Goal: Task Accomplishment & Management: Use online tool/utility

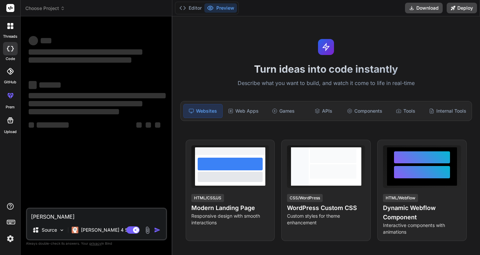
click at [41, 7] on span "Choose Project" at bounding box center [45, 8] width 40 height 7
type textarea "x"
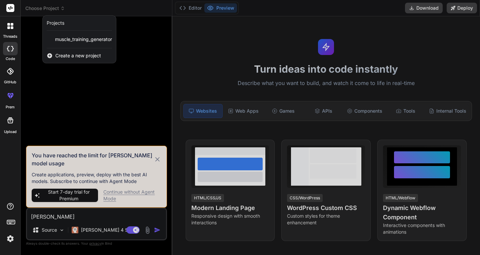
click at [69, 55] on span "Create a new project" at bounding box center [78, 55] width 46 height 7
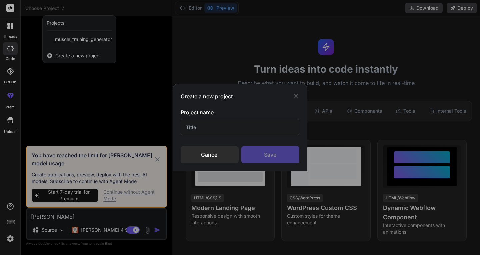
click at [198, 129] on input "text" at bounding box center [239, 127] width 118 height 16
type input "W"
type input "B"
type input "N"
type input "W"
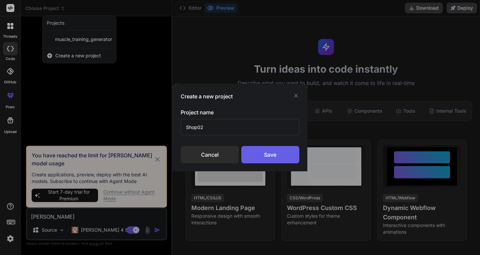
type input "Shop02"
click at [258, 155] on div "Save" at bounding box center [270, 154] width 58 height 17
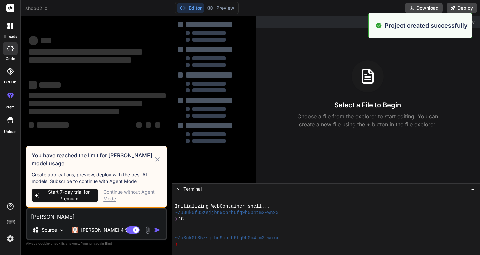
click at [158, 158] on icon at bounding box center [158, 159] width 8 height 8
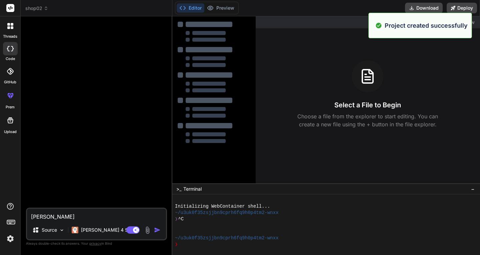
type textarea "x"
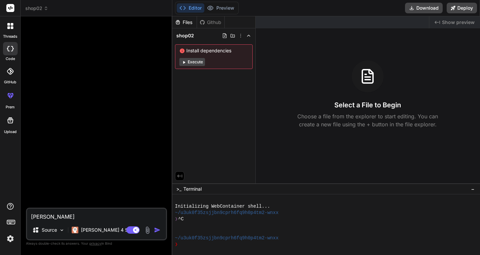
click at [52, 215] on textarea "[PERSON_NAME]" at bounding box center [96, 214] width 139 height 12
type textarea "J"
type textarea "x"
click at [29, 8] on span "shop02" at bounding box center [36, 8] width 23 height 7
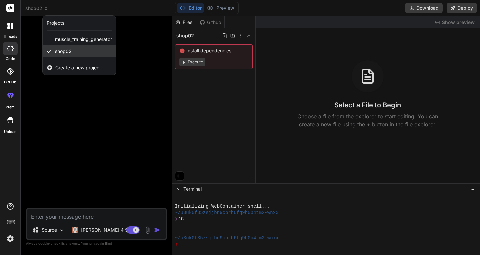
click at [64, 52] on span "shop02" at bounding box center [63, 51] width 17 height 7
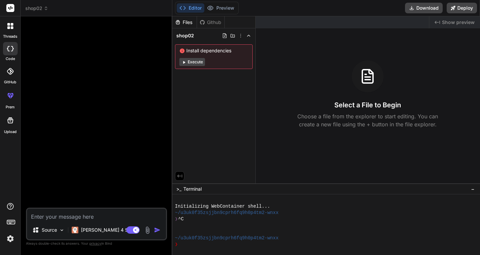
click at [62, 216] on textarea at bounding box center [96, 214] width 139 height 12
paste textarea "Loremip: Dolorsit amet consect, adipiscingelits doe temporinci-utlaboreet D-Mag…"
type textarea "Loremip: Dolorsit amet consect, adipiscingelits doe temporinci-utlaboreet D-Mag…"
type textarea "x"
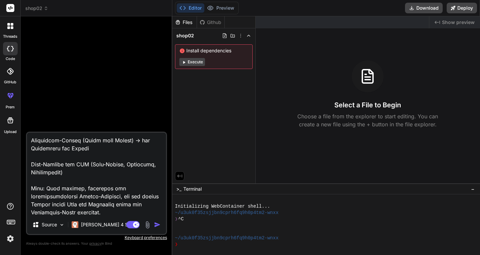
scroll to position [785, 0]
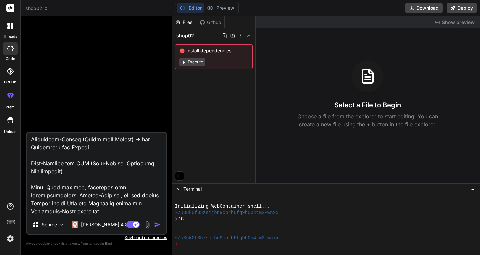
type textarea "Loremip: Dolorsit amet consect, adipiscingelits doe temporinci-utlaboreet D-Mag…"
click at [157, 225] on img "button" at bounding box center [157, 224] width 7 height 7
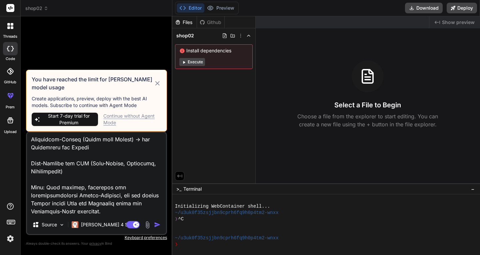
click at [126, 117] on div "Continue without Agent Mode" at bounding box center [132, 119] width 58 height 13
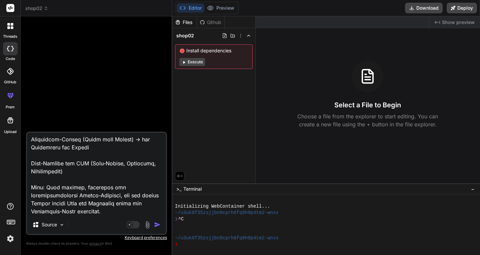
click at [116, 215] on div "Source Agent Mode. When this toggle is activated, AI automatically makes decisi…" at bounding box center [96, 183] width 141 height 103
click at [116, 211] on textarea at bounding box center [96, 174] width 139 height 83
click at [156, 223] on img "button" at bounding box center [157, 224] width 7 height 7
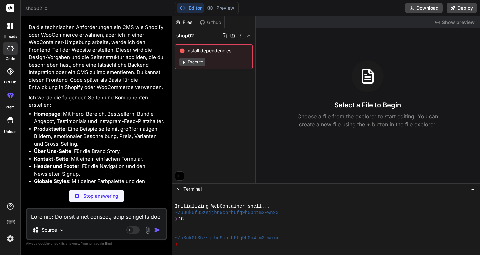
scroll to position [436, 0]
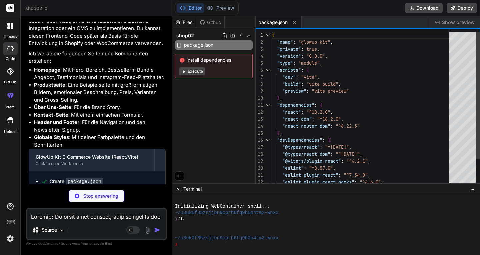
type textarea "x"
type textarea "display=swap" rel="stylesheet"> </head> <body> <div id="root"></div> <script ty…"
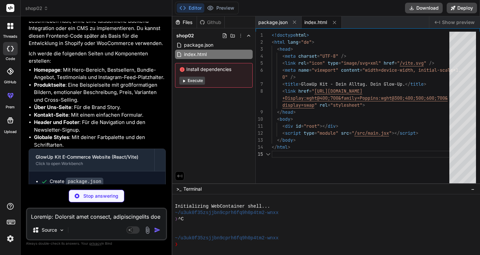
type textarea "x"
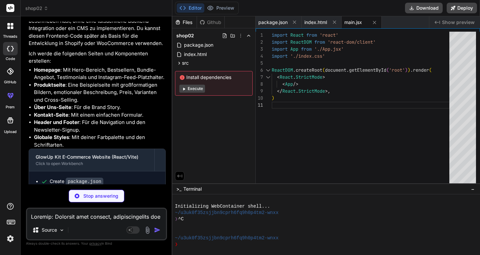
scroll to position [466, 0]
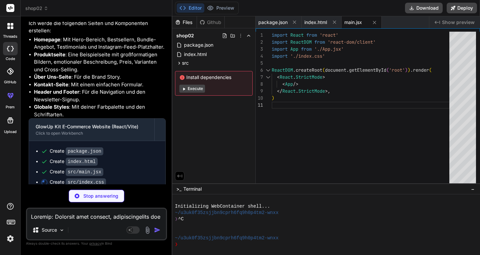
type textarea "x"
type textarea "1fr)); } .md\\:grid-cols-4 { grid-template-columns: repeat(4, minmax(0, 1fr)); …"
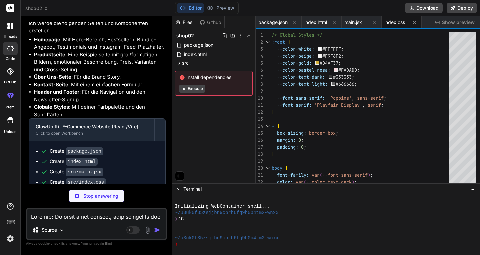
type textarea "x"
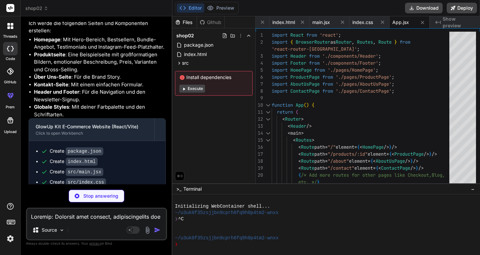
type textarea "x"
type textarea "} export default Header;"
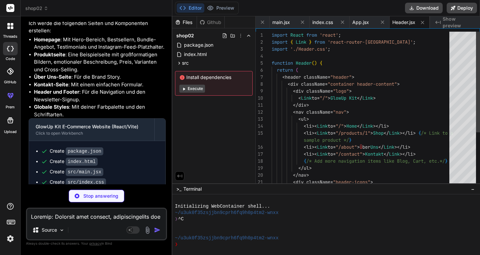
scroll to position [497, 0]
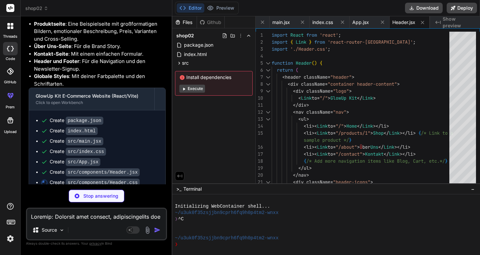
type textarea "x"
type textarea ".logo { flex-grow: 1; text-align: center; } }"
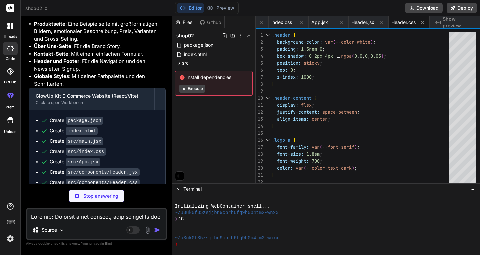
scroll to position [507, 0]
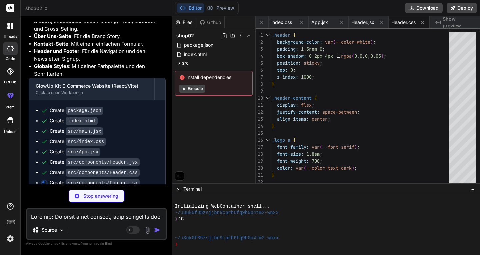
type textarea "x"
type textarea "export default Footer;"
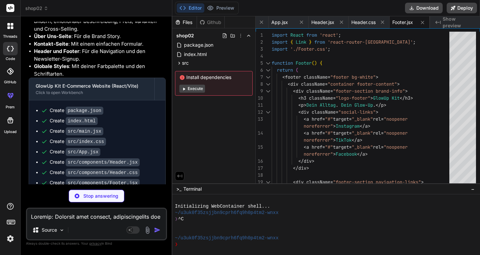
scroll to position [517, 0]
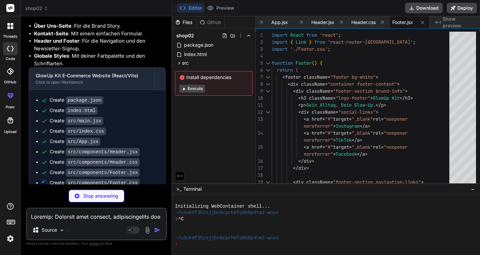
type textarea "x"
type textarea "}"
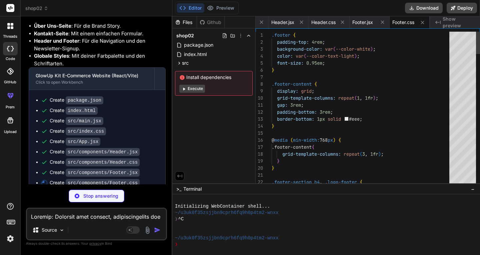
type textarea "x"
type textarea "); } export default Button;"
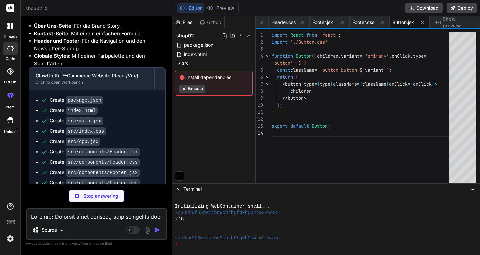
scroll to position [537, 0]
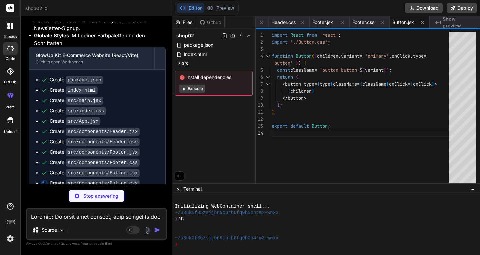
type textarea "x"
type textarea "text-transform: none; letter-spacing: normal; } .button.button-gold:hover { bac…"
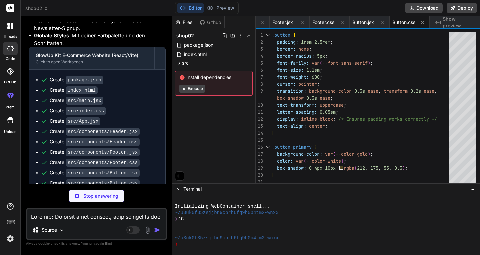
scroll to position [547, 0]
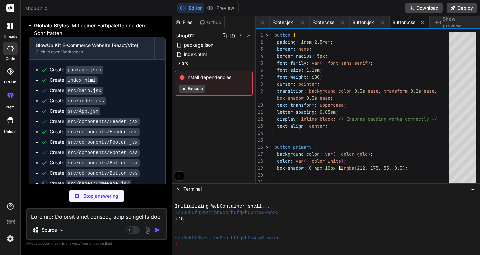
type textarea "x"
type textarea "</section> </div> ); } export default HomePage;"
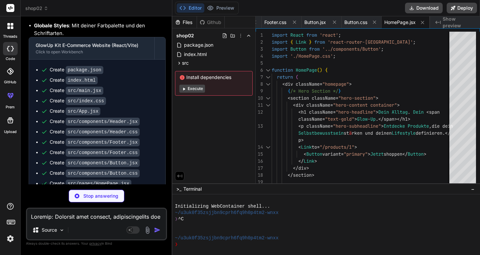
scroll to position [558, 0]
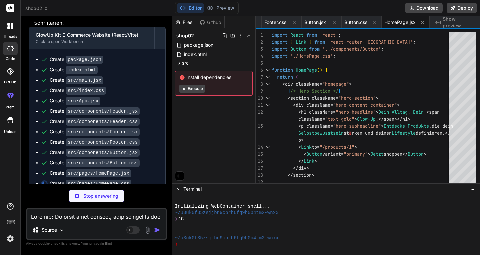
type textarea "x"
type textarea "} }"
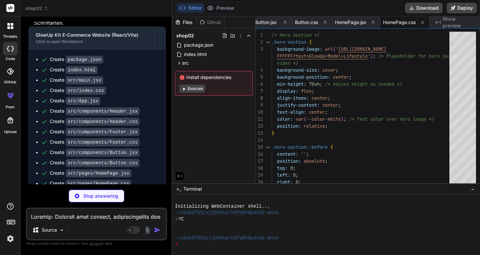
scroll to position [568, 0]
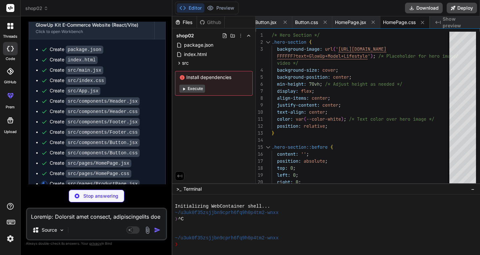
type textarea "x"
type textarea "))} </div> </div> </section> </div> ); } export default ProductPage;"
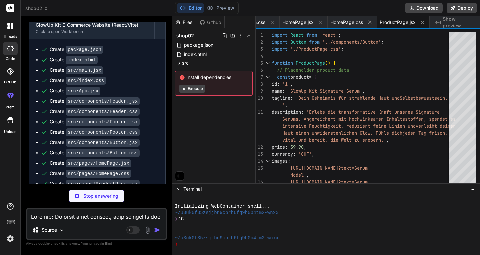
scroll to position [578, 0]
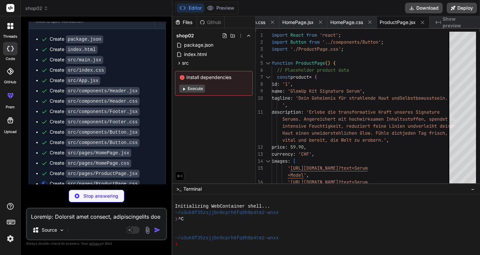
type textarea "x"
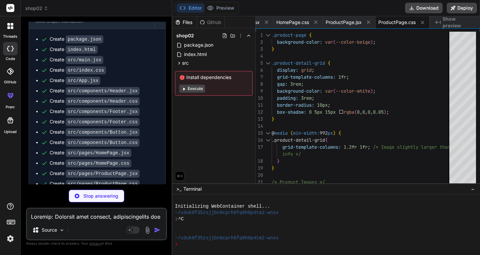
scroll to position [588, 0]
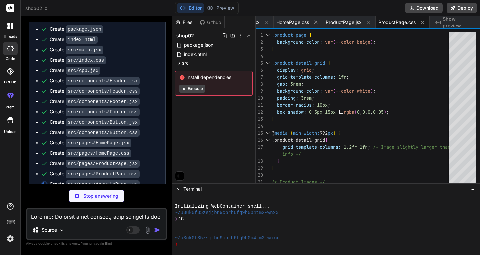
type textarea "x"
type textarea "</div> ); } export default AboutUsPage;"
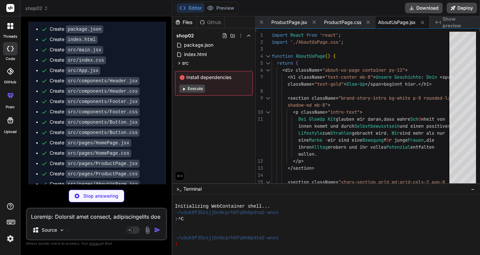
scroll to position [598, 0]
type textarea "x"
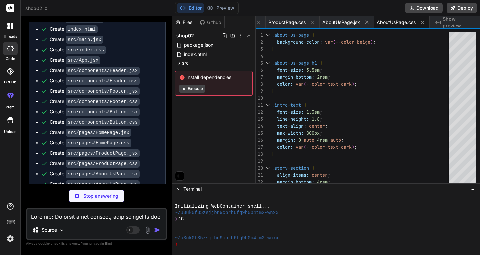
scroll to position [608, 0]
type textarea "x"
type textarea "</div> </div> </div> ); } export default ContactPage;"
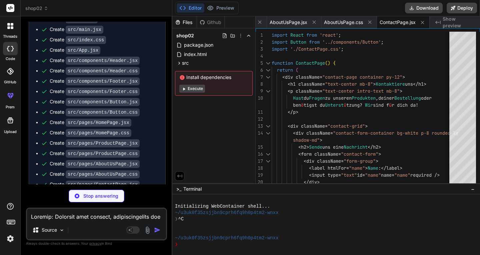
scroll to position [619, 0]
type textarea "x"
type textarea "}"
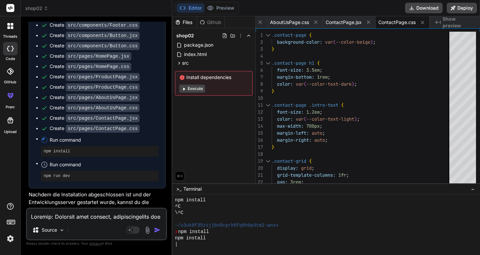
scroll to position [701, 0]
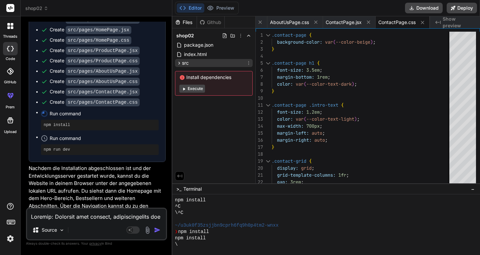
click at [176, 62] on icon at bounding box center [179, 63] width 6 height 6
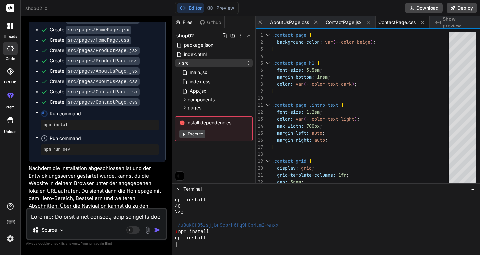
click at [176, 62] on icon at bounding box center [179, 63] width 6 height 6
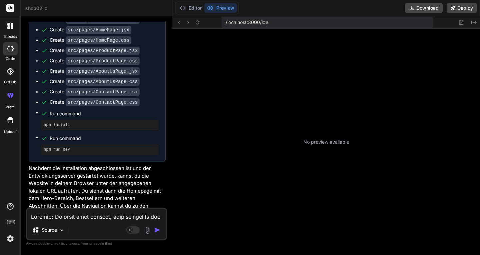
scroll to position [310, 0]
type textarea "x"
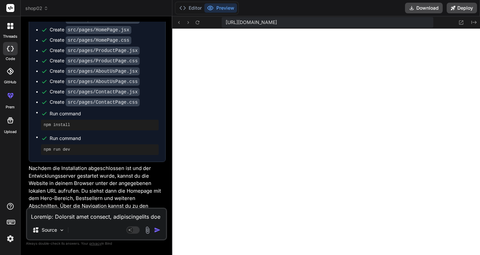
scroll to position [354, 0]
click at [462, 21] on icon at bounding box center [461, 22] width 4 height 4
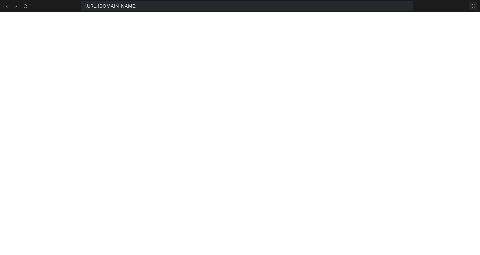
click at [472, 4] on icon at bounding box center [472, 5] width 5 height 5
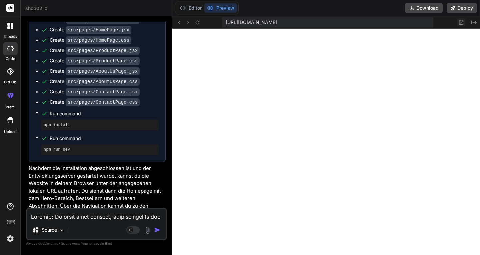
click at [461, 21] on icon at bounding box center [461, 23] width 6 height 6
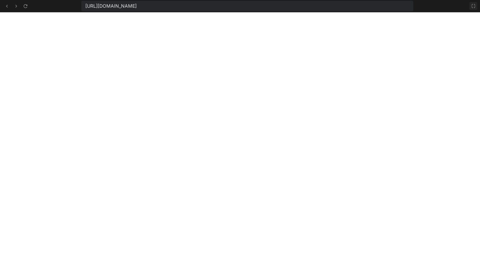
click at [471, 7] on icon at bounding box center [472, 5] width 5 height 5
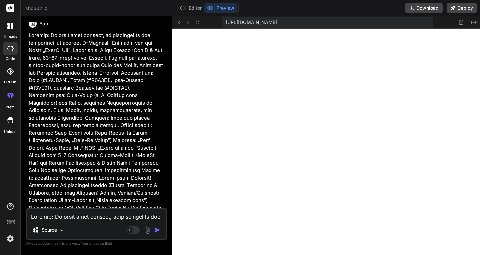
scroll to position [4, 0]
click at [187, 7] on button "Editor" at bounding box center [190, 7] width 28 height 9
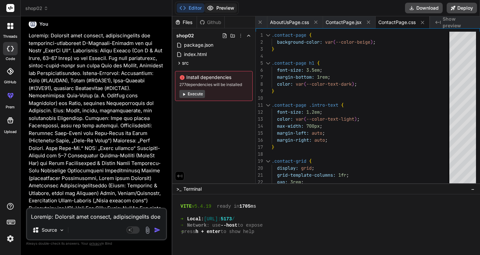
click at [213, 5] on icon at bounding box center [210, 8] width 7 height 7
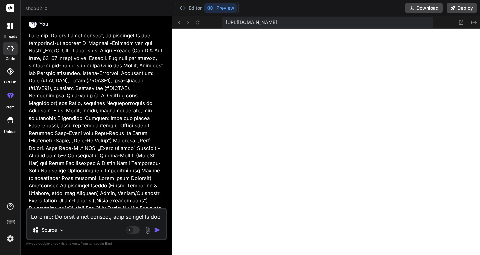
click at [277, 23] on span "[URL][DOMAIN_NAME]" at bounding box center [250, 22] width 51 height 7
click at [459, 21] on icon at bounding box center [461, 22] width 4 height 4
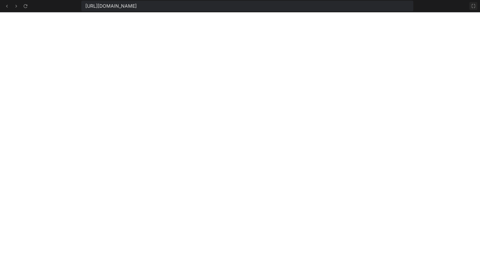
click at [473, 4] on icon at bounding box center [472, 5] width 5 height 5
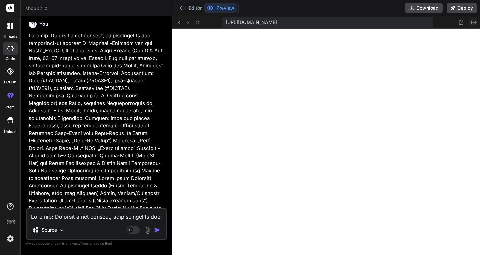
click at [474, 21] on icon "Created with Pixso." at bounding box center [473, 22] width 5 height 5
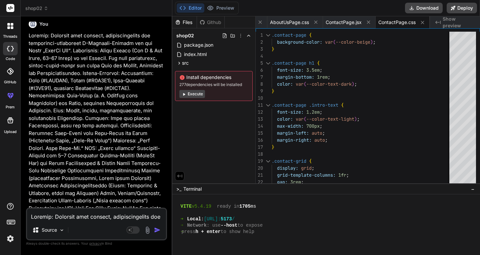
click at [445, 21] on span "Show preview" at bounding box center [458, 22] width 32 height 13
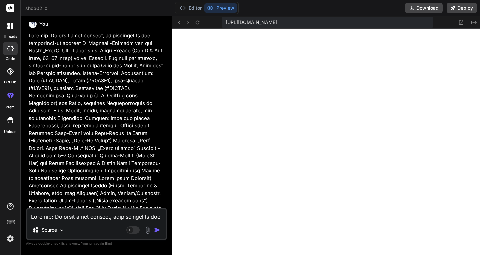
click at [36, 5] on header "shop02 Created with Pixso." at bounding box center [97, 8] width 152 height 16
click at [45, 8] on icon at bounding box center [46, 8] width 5 height 5
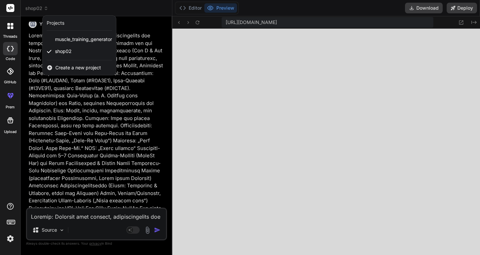
click at [67, 66] on span "Create a new project" at bounding box center [78, 67] width 46 height 7
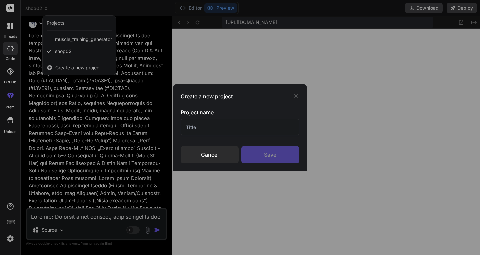
click at [197, 122] on input "text" at bounding box center [239, 127] width 118 height 16
type input "shop3"
click at [250, 150] on div "Save" at bounding box center [270, 154] width 58 height 17
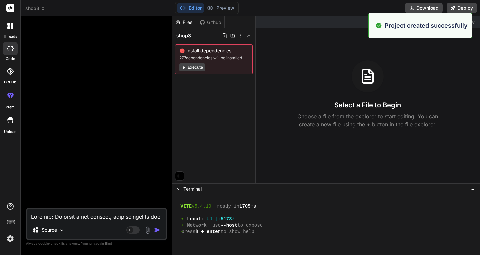
type textarea "x"
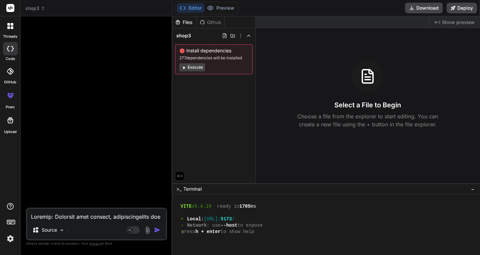
scroll to position [0, 0]
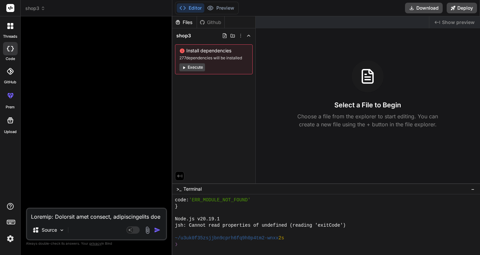
click at [42, 214] on textarea at bounding box center [96, 214] width 139 height 12
paste textarea "Loremip: Dolorsit amet consect, adipiscin eli seddoeiusmo-temporincid U-Laboree…"
type textarea "Loremip: Dolorsit amet consect, adipiscin eli seddoeiusmo-temporincid U-Laboree…"
type textarea "x"
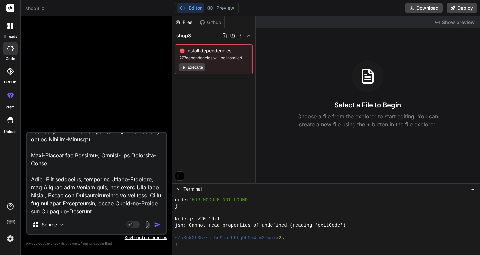
type textarea "Loremip: Dolorsit amet consect, adipiscin eli seddoeiusmo-temporincid U-Laboree…"
click at [155, 222] on img "button" at bounding box center [157, 224] width 7 height 7
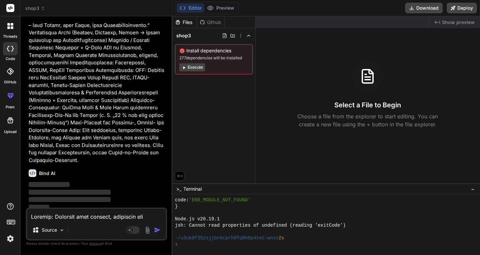
scroll to position [220, 0]
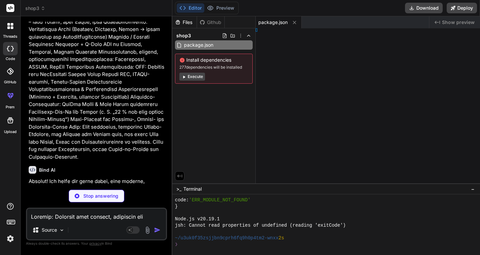
type textarea "x"
type textarea "y> </html>"
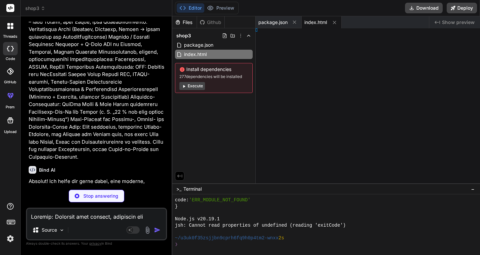
type textarea "x"
type textarea ";"
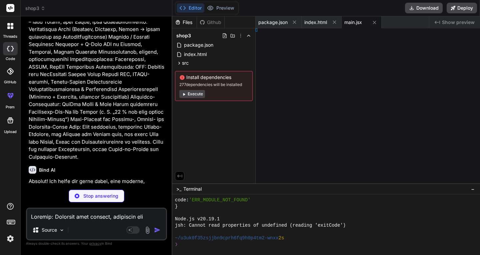
type textarea "x"
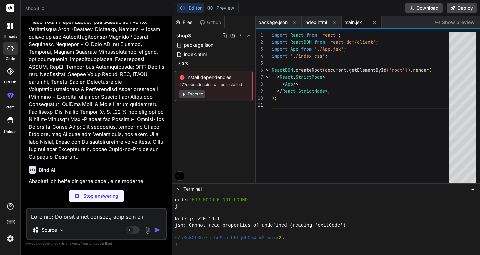
type textarea "x"
type textarea ".mt-8 { margin-top: 2rem; } .py-8 { padding-top: 2rem; padding-bottom: 2rem; } …"
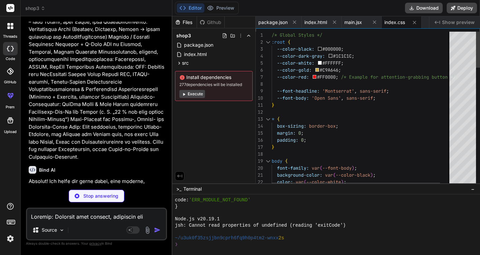
type textarea "x"
type textarea "} export default App;"
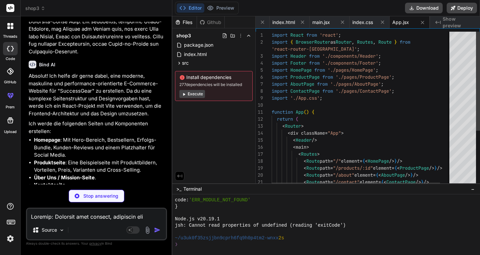
scroll to position [360, 0]
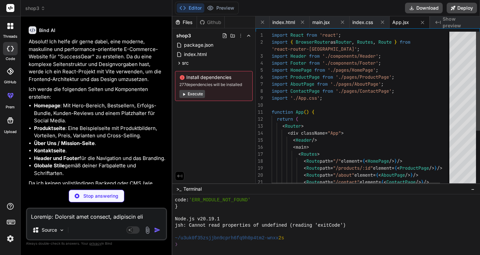
type textarea "x"
type textarea ".App { display: flex; flex-direction: column; min-height: 100vh; } main { flex:…"
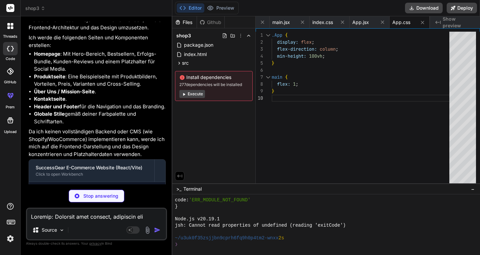
scroll to position [498, 0]
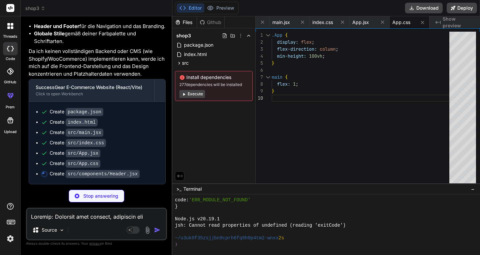
type textarea "x"
type textarea "export default Header;"
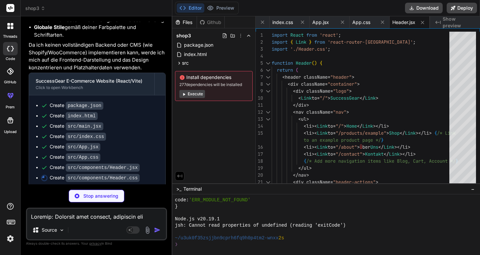
type textarea "x"
type textarea "color: var(--color-gold); }"
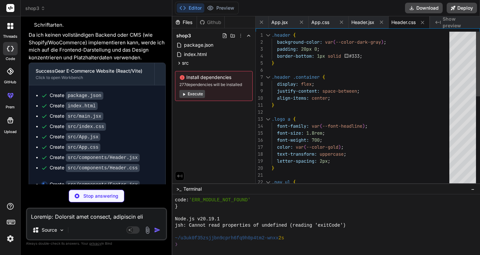
scroll to position [519, 0]
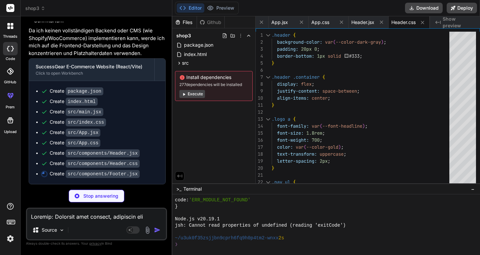
type textarea "x"
type textarea "</div> </div> </footer> ); } export default Footer;"
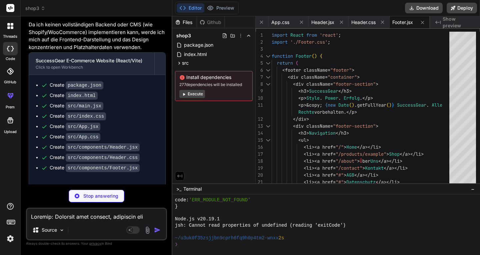
scroll to position [528, 0]
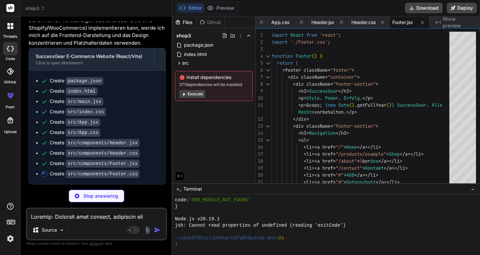
type textarea "x"
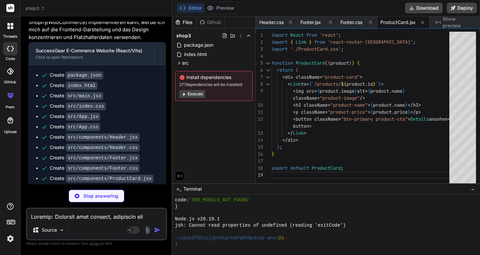
scroll to position [549, 0]
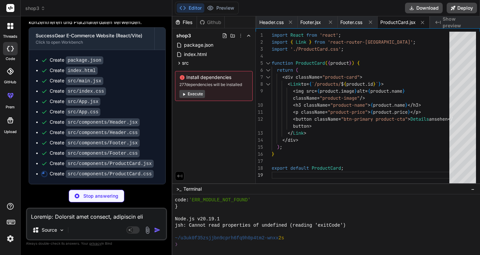
type textarea "x"
type textarea "width: calc(100% - 30px); /* Adjust for padding */ margin-left: 15px; margin-ri…"
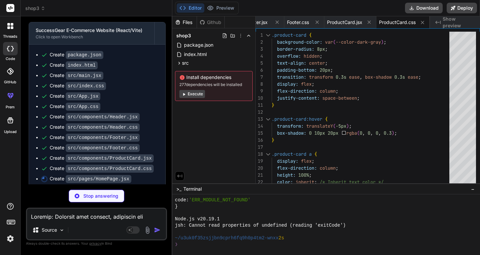
scroll to position [559, 0]
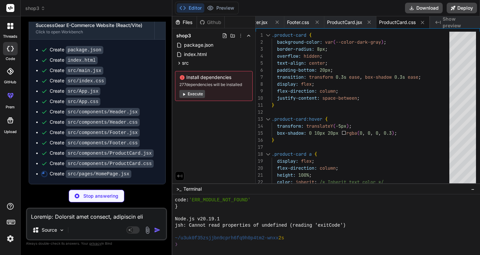
type textarea "x"
type textarea "export default HomePage;"
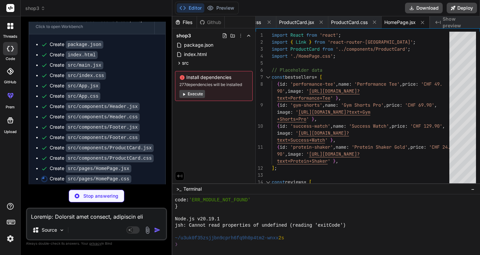
scroll to position [569, 0]
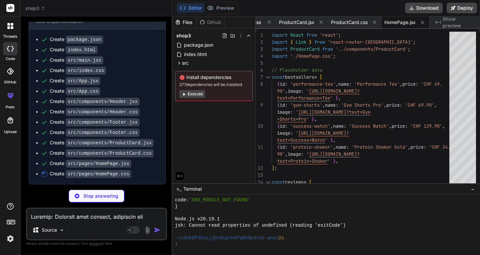
type textarea "x"
type textarea ".bestseller-section h2, .success-bundle-section h2, .reviews-section h2, .socia…"
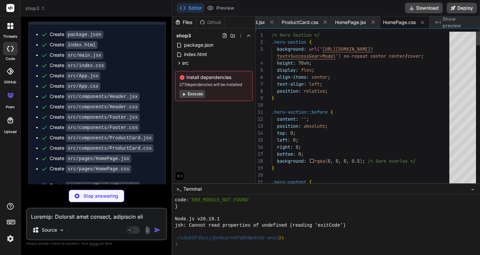
scroll to position [579, 0]
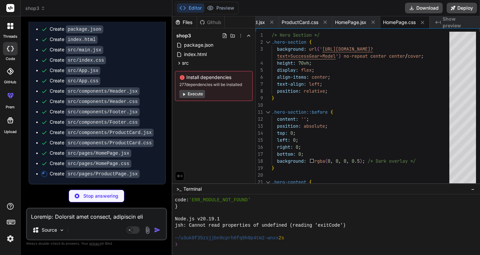
type textarea "x"
type textarea "export default ProductPage;"
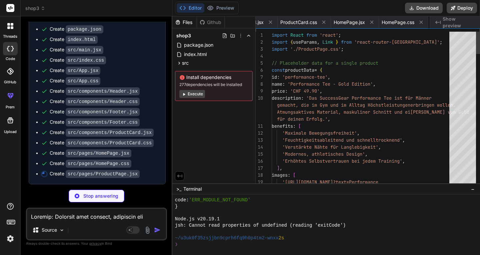
scroll to position [0, 489]
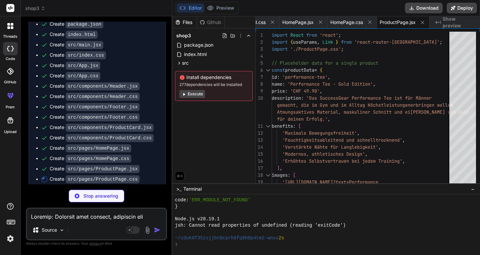
type textarea "x"
type textarea "}"
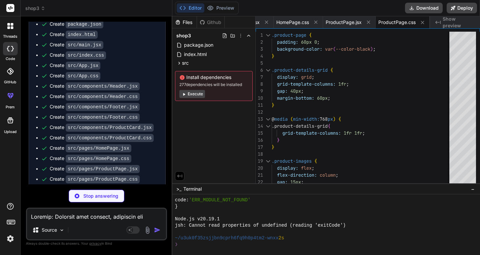
scroll to position [600, 0]
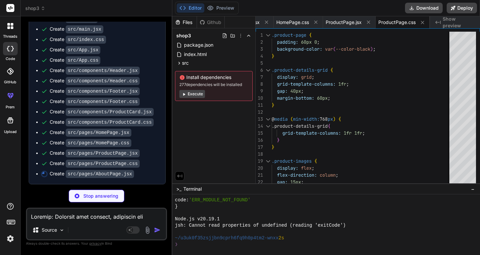
type textarea "x"
type textarea "</div> </section> </div> </div> ); } export default AboutPage;"
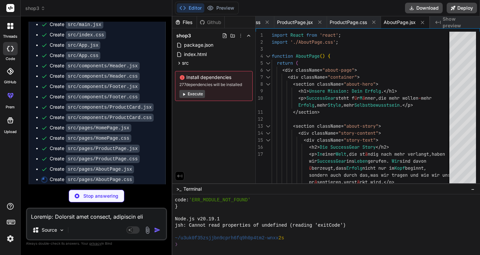
scroll to position [610, 0]
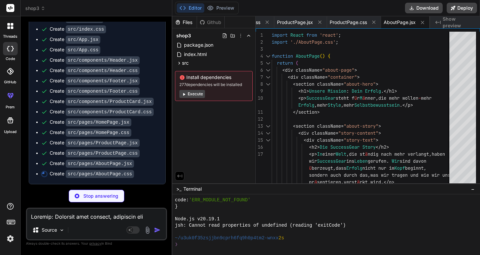
type textarea "x"
type textarea "text-align: center; } }"
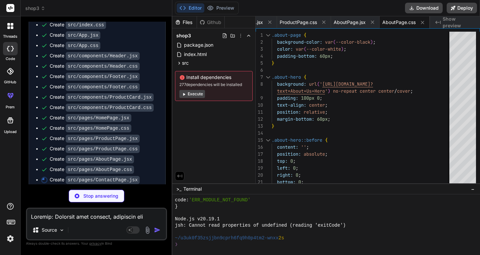
scroll to position [620, 0]
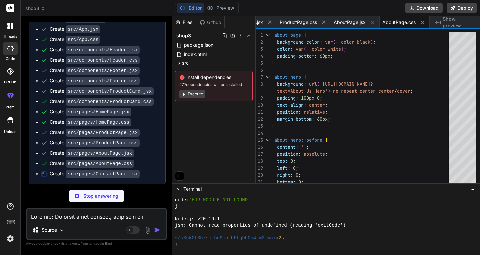
type textarea "x"
type textarea "</section> </div> </div> ); } export default ContactPage;"
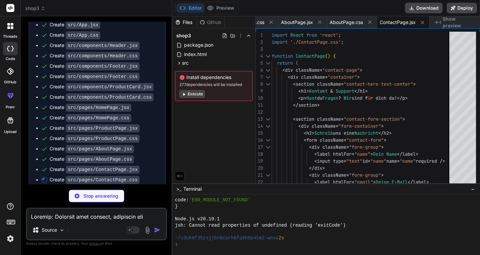
scroll to position [630, 0]
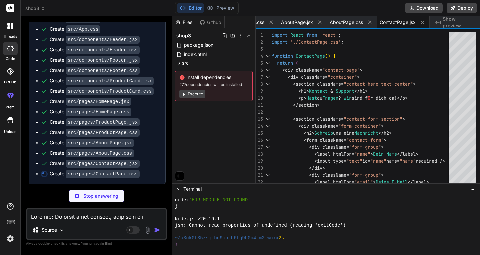
type textarea "x"
type textarea ".form-container { padding: 30px; } .faq-section h2 { font-size: 2rem; } }"
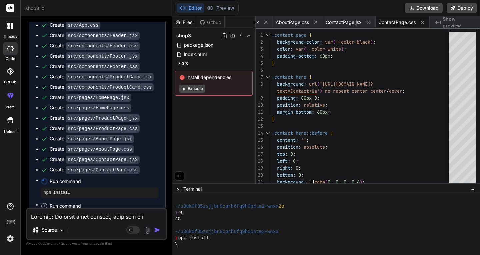
scroll to position [698, 0]
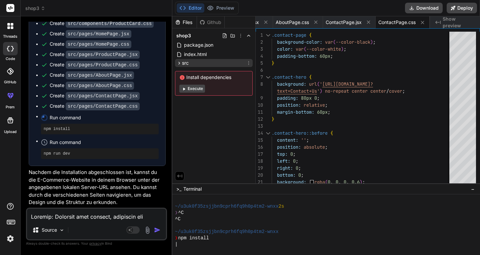
click at [179, 62] on icon at bounding box center [179, 63] width 6 height 6
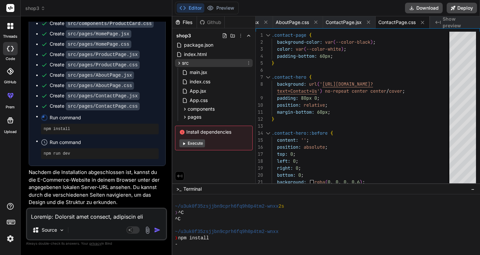
click at [179, 62] on icon at bounding box center [179, 63] width 6 height 6
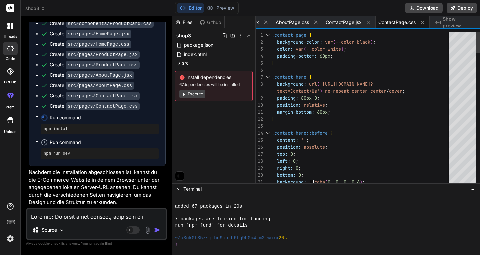
scroll to position [721, 0]
type textarea "x"
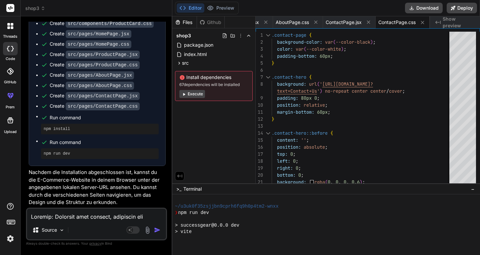
scroll to position [829, 0]
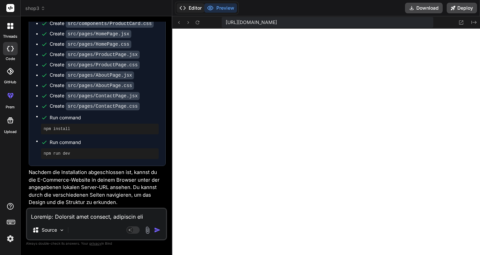
click at [187, 8] on button "Editor" at bounding box center [190, 7] width 28 height 9
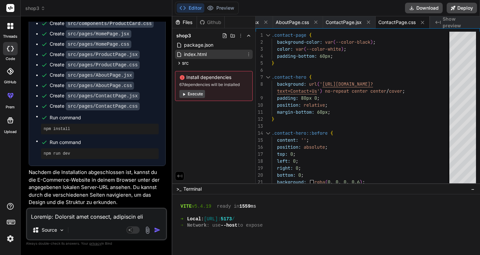
click at [187, 52] on span "index.html" at bounding box center [195, 54] width 24 height 8
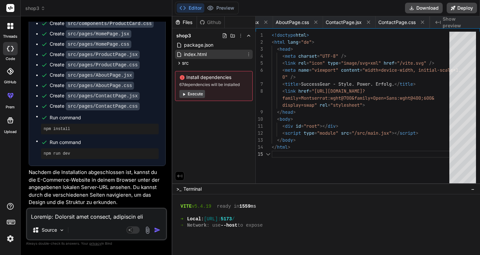
scroll to position [0, 46]
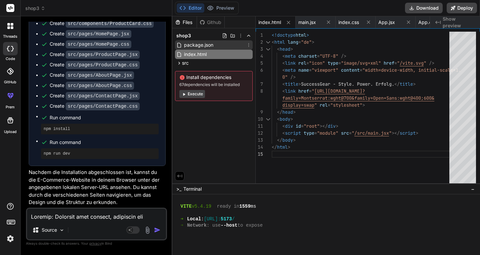
click at [191, 46] on span "package.json" at bounding box center [198, 45] width 31 height 8
type textarea "} }"
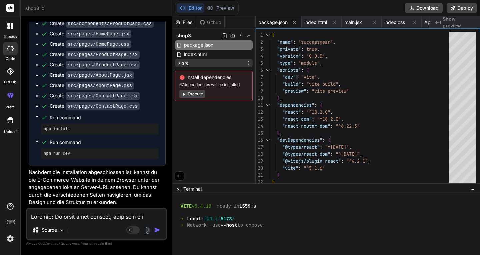
click at [178, 62] on icon at bounding box center [179, 63] width 6 height 6
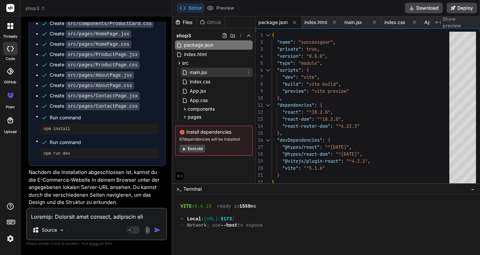
click at [196, 71] on span "main.jsx" at bounding box center [198, 72] width 19 height 8
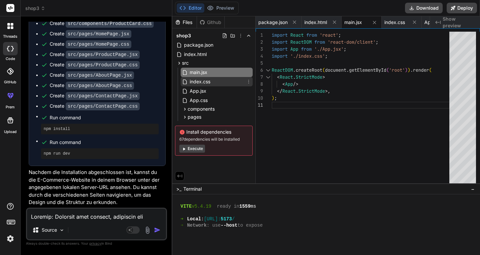
click at [193, 82] on span "index.css" at bounding box center [200, 82] width 22 height 8
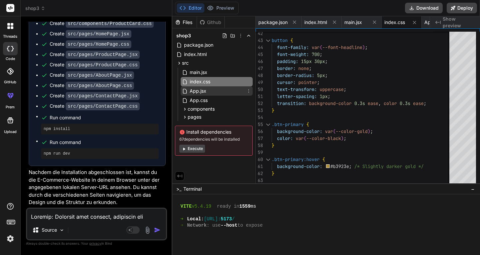
click at [201, 94] on span "App.jsx" at bounding box center [198, 91] width 18 height 8
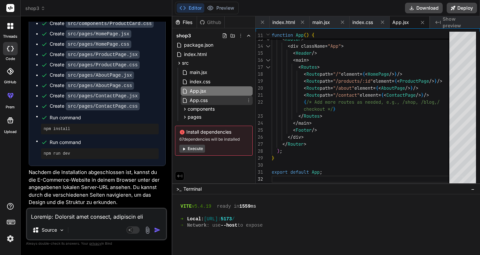
click at [194, 98] on span "App.css" at bounding box center [198, 100] width 19 height 8
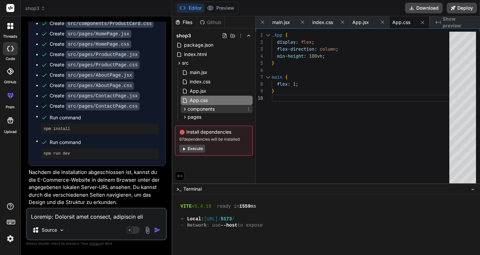
click at [185, 107] on icon at bounding box center [185, 109] width 6 height 6
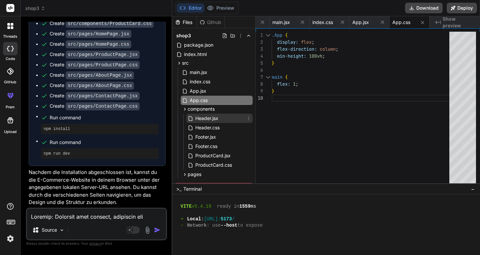
click at [201, 116] on span "Header.jsx" at bounding box center [206, 118] width 24 height 8
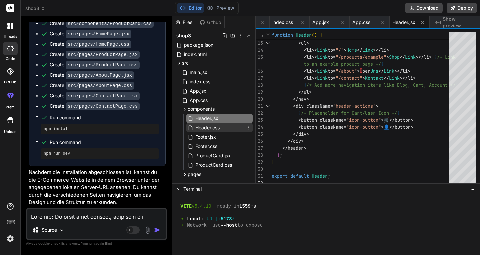
click at [208, 129] on span "Header.css" at bounding box center [207, 128] width 26 height 8
type textarea "color: var(--color-gold); }"
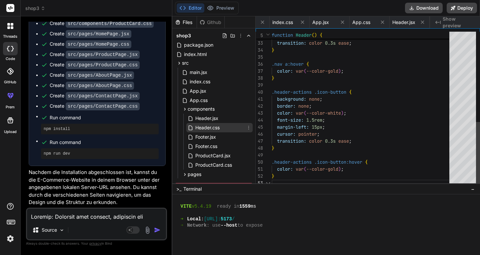
scroll to position [0, 154]
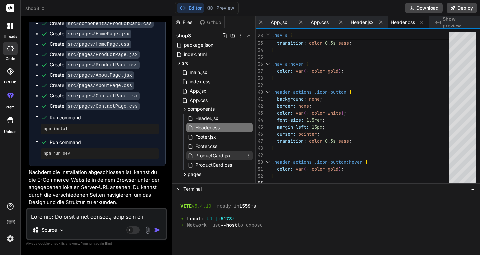
click at [205, 157] on span "ProductCard.jsx" at bounding box center [212, 156] width 37 height 8
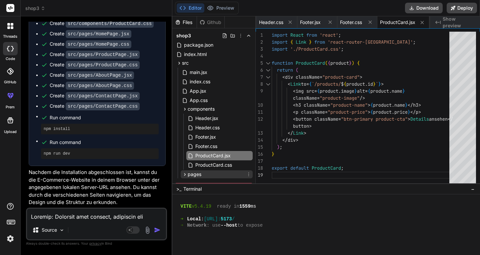
click at [185, 173] on icon at bounding box center [185, 175] width 6 height 6
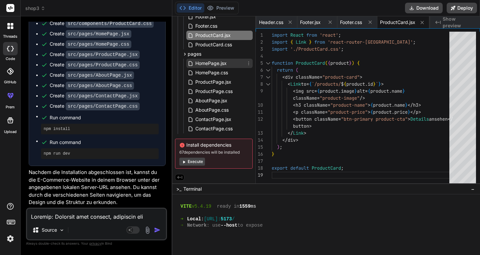
click at [202, 63] on span "HomePage.jsx" at bounding box center [210, 63] width 33 height 8
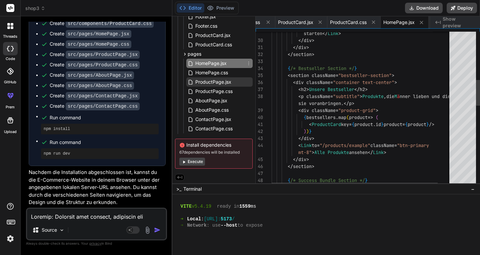
click at [209, 80] on span "ProductPage.jsx" at bounding box center [212, 82] width 37 height 8
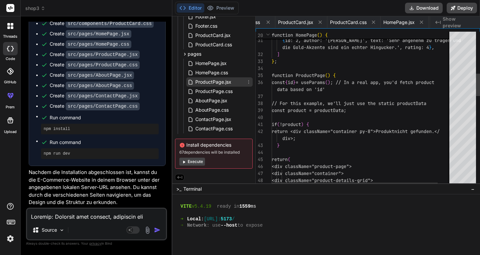
scroll to position [0, 489]
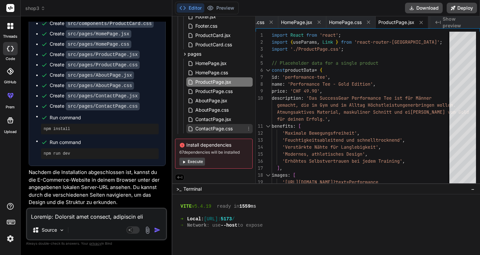
click at [201, 127] on span "ContactPage.css" at bounding box center [213, 129] width 39 height 8
type textarea ".form-container { padding: 30px; } .faq-section h2 { font-size: 2rem; } }"
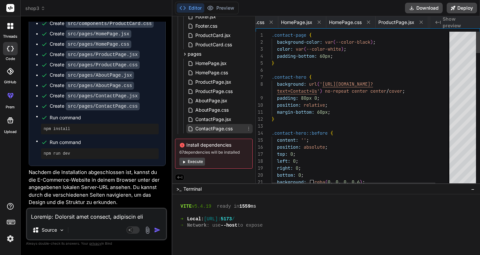
scroll to position [0, 748]
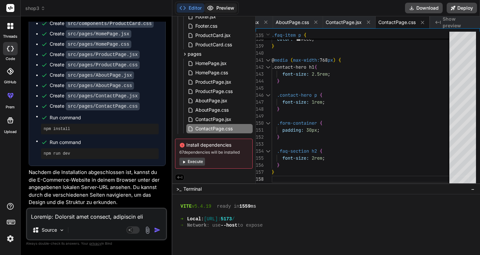
click at [225, 6] on button "Preview" at bounding box center [220, 7] width 33 height 9
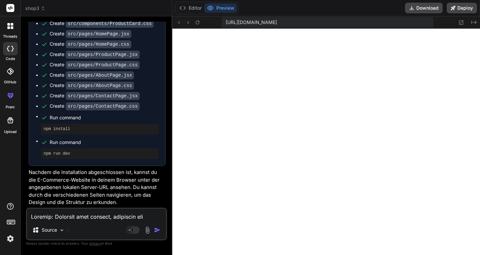
click at [53, 218] on textarea at bounding box center [96, 214] width 139 height 12
type textarea "i"
type textarea "x"
type textarea "is"
type textarea "x"
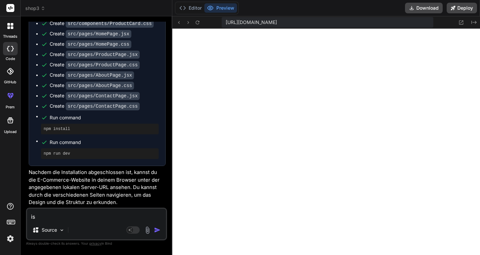
type textarea "ist"
type textarea "x"
type textarea "ist"
type textarea "x"
type textarea "ist d"
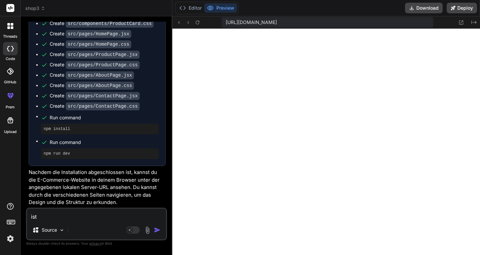
type textarea "x"
type textarea "ist di"
type textarea "x"
type textarea "ist die"
type textarea "x"
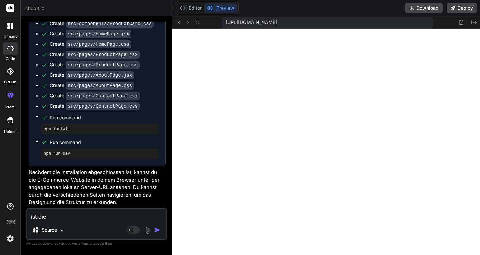
type textarea "ist dies"
type textarea "x"
type textarea "ist diese"
type textarea "x"
type textarea "ist diese"
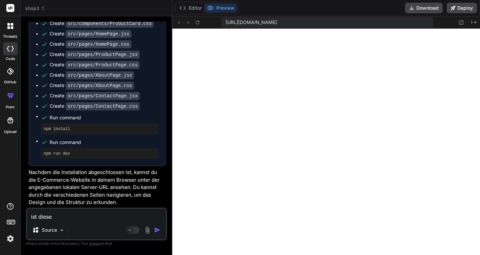
type textarea "x"
type textarea "ist diese W"
type textarea "x"
type textarea "ist diese We"
type textarea "x"
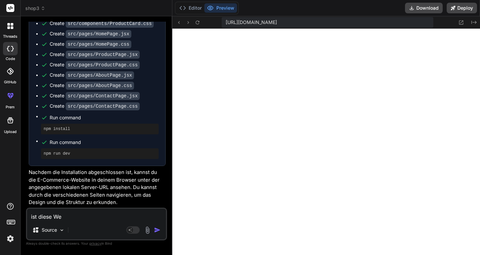
type textarea "ist diese Web"
type textarea "x"
type textarea "ist diese Webs"
type textarea "x"
type textarea "ist diese Websi"
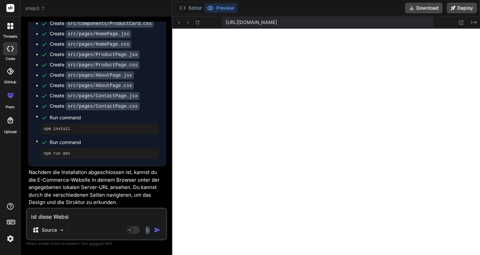
type textarea "x"
type textarea "ist diese Websit"
type textarea "x"
type textarea "ist diese Website"
type textarea "x"
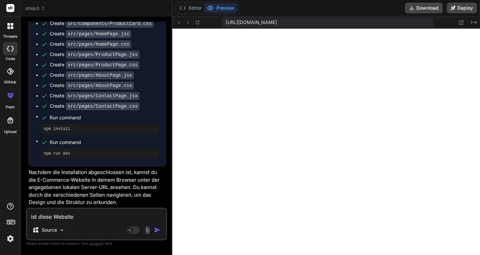
type textarea "ist diese Website"
type textarea "x"
type textarea "ist diese Website m"
type textarea "x"
type textarea "ist diese Website mi"
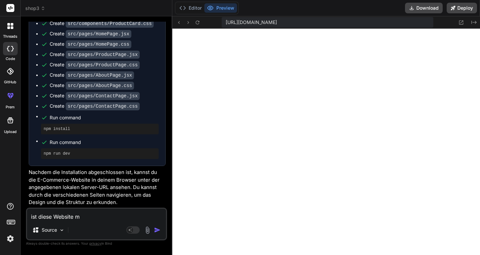
type textarea "x"
type textarea "ist diese Website mir"
type textarea "x"
type textarea "ist diese Website mir"
type textarea "x"
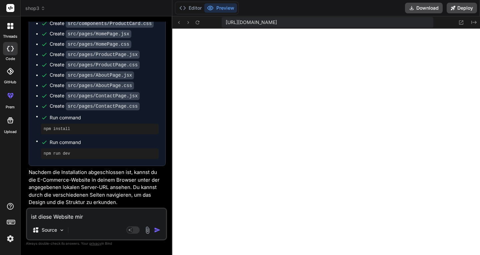
type textarea "ist diese Website mir"
type textarea "x"
type textarea "ist diese Website mi"
type textarea "x"
type textarea "ist diese Website mit"
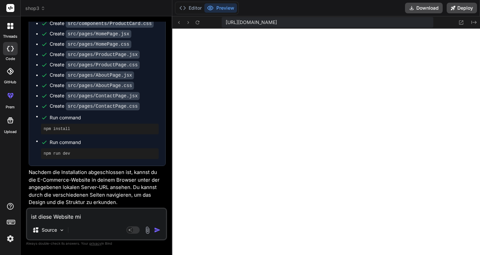
type textarea "x"
type textarea "ist diese Website mit"
type textarea "x"
type textarea "ist diese Website mit S"
type textarea "x"
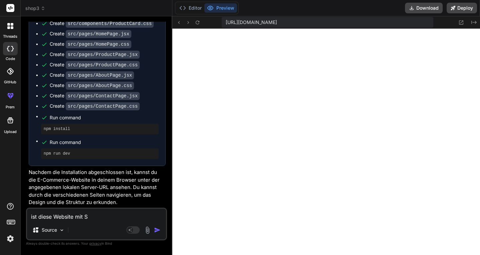
type textarea "ist diese Website mit [PERSON_NAME]"
type textarea "x"
type textarea "ist diese Website mit Sho"
type textarea "x"
type textarea "ist diese Website mit Shop"
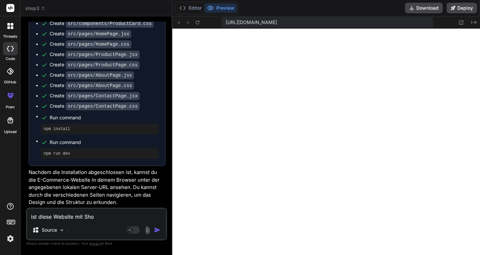
type textarea "x"
type textarea "ist diese Website mit Shopy"
type textarea "x"
type textarea "ist diese Website mit Shopyf"
type textarea "x"
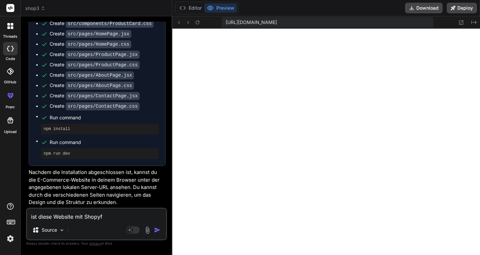
type textarea "ist diese Website mit Shopyfy"
type textarea "x"
type textarea "ist diese Website mit Shopyfy"
type textarea "x"
click at [110, 219] on textarea "ist diese Website mit Shopyfy" at bounding box center [96, 214] width 139 height 12
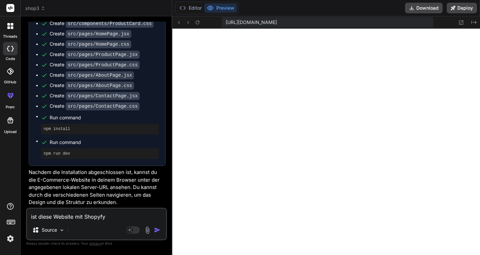
type textarea "ist diese Website mit Shopyfy"
type textarea "x"
type textarea "ist diese Website mit Shopyf"
type textarea "x"
type textarea "ist diese Website mit Shopy"
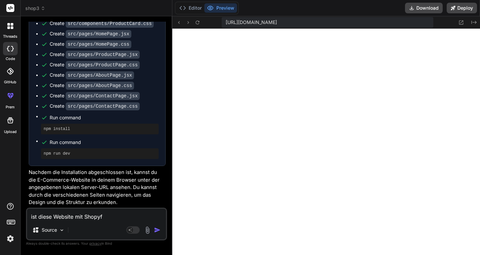
type textarea "x"
type textarea "ist diese Website mit Shop"
type textarea "x"
type textarea "ist diese Website mit Sho"
type textarea "x"
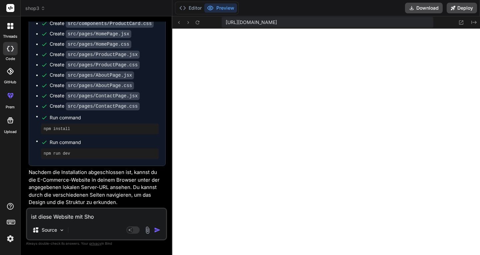
type textarea "ist diese Website mit [PERSON_NAME]"
type textarea "x"
type textarea "ist diese Website mit S"
type textarea "x"
type textarea "ist diese Website mit"
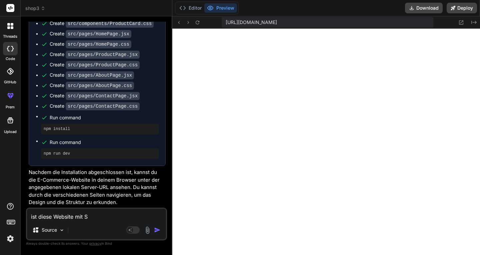
type textarea "x"
paste textarea "Shopify"
type textarea "ist diese Website mit Shopify"
type textarea "x"
type textarea "ist diese Website mit Shopify"
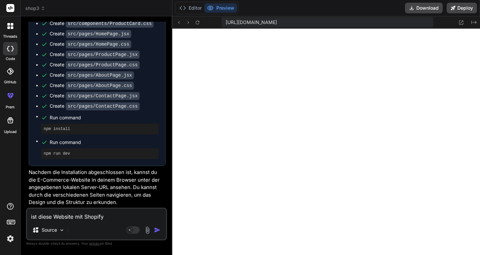
type textarea "x"
type textarea "ist diese Website mit Shopify k"
type textarea "x"
type textarea "ist diese Website mit Shopify ko"
type textarea "x"
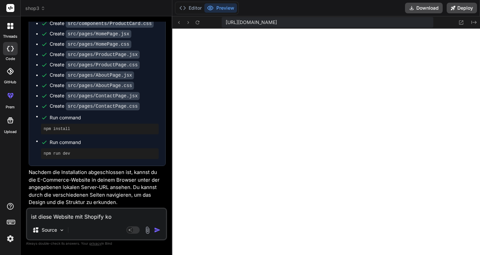
type textarea "ist diese Website mit Shopify kom"
type textarea "x"
type textarea "ist diese Website mit Shopify komp"
type textarea "x"
type textarea "ist diese Website mit Shopify kompa"
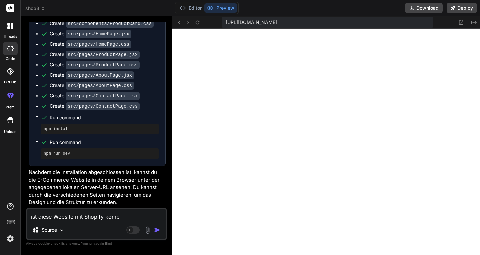
type textarea "x"
type textarea "ist diese Website mit Shopify kompat"
type textarea "x"
type textarea "ist diese Website mit Shopify kompati"
type textarea "x"
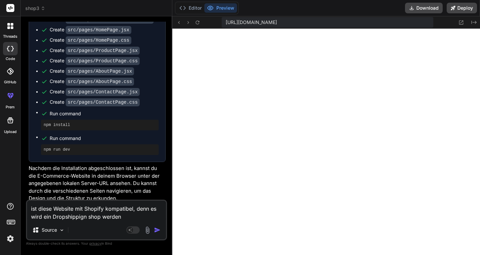
drag, startPoint x: 67, startPoint y: 215, endPoint x: 59, endPoint y: 205, distance: 12.5
click at [59, 205] on textarea "ist diese Website mit Shopify kompatibel, denn es wird ein Dropshippign shop we…" at bounding box center [96, 210] width 139 height 20
click at [65, 217] on textarea "ist diese Website mit Shopify kompatibel, denn es wird ein Dropshippign shop we…" at bounding box center [96, 210] width 139 height 20
click at [82, 218] on textarea "ist diese Website mit Shopify kompatibel, denn es wird ein Dropshippign shop we…" at bounding box center [96, 210] width 139 height 20
click at [82, 218] on textarea "ist diese Website mit Shopify kompatibel, denn es wird ein Dropshippin shop wer…" at bounding box center [96, 210] width 139 height 20
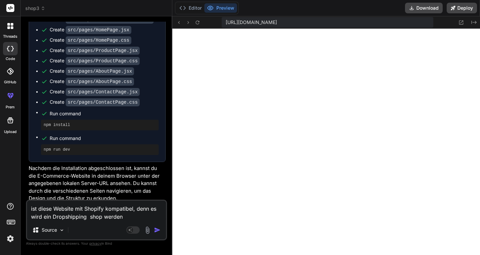
drag, startPoint x: 75, startPoint y: 217, endPoint x: 64, endPoint y: 217, distance: 11.0
click at [64, 217] on textarea "ist diese Website mit Shopify kompatibel, denn es wird ein Dropshipping shop we…" at bounding box center [96, 210] width 139 height 20
click at [90, 217] on textarea "ist diese Website mit Shopify kompatibel, denn es wird ein Dropshipping shop we…" at bounding box center [96, 210] width 139 height 20
click at [61, 218] on textarea "ist diese Website mit Shopify kompatibel, denn es wird ein Dropshipping shop we…" at bounding box center [96, 210] width 139 height 20
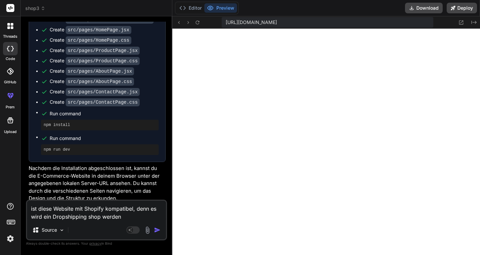
click at [61, 218] on textarea "ist diese Website mit Shopify kompatibel, denn es wird ein Dropshipping shop we…" at bounding box center [96, 210] width 139 height 20
click at [63, 217] on textarea "ist diese Website mit Shopify kompatibel, denn es wird ein Dropshipping shop we…" at bounding box center [96, 210] width 139 height 20
paste textarea
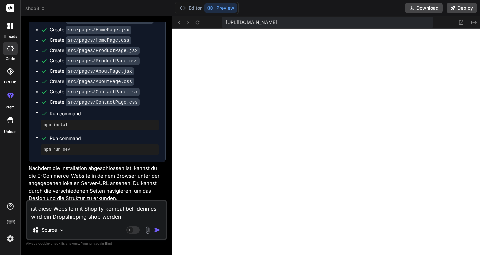
click at [125, 217] on textarea "ist diese Website mit Shopify kompatibel, denn es wird ein Dropshipping shop we…" at bounding box center [96, 210] width 139 height 20
click at [38, 218] on textarea "ist diese Website mit Shopify kompatibel, denn es wird ein Dropshipping shop we…" at bounding box center [96, 210] width 139 height 20
click at [155, 227] on img "button" at bounding box center [157, 229] width 7 height 7
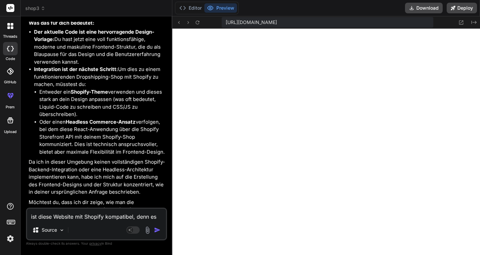
scroll to position [1204, 0]
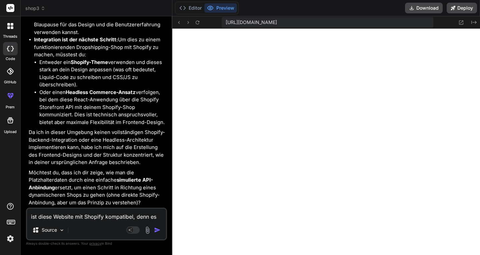
click at [26, 8] on span "shop3" at bounding box center [35, 8] width 20 height 7
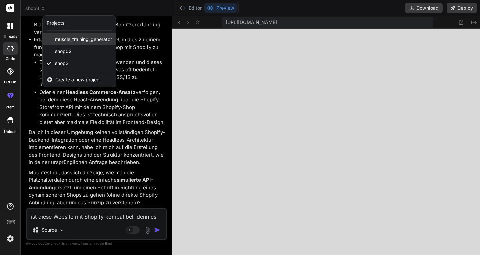
click at [74, 42] on span "muscle_training_generator" at bounding box center [83, 39] width 57 height 7
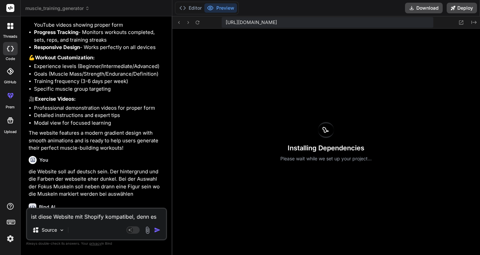
scroll to position [394, 0]
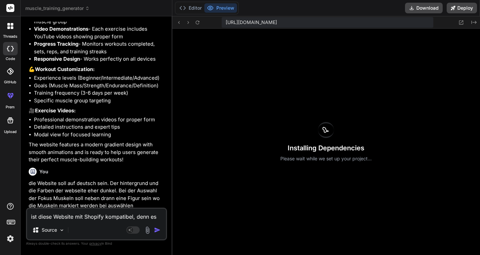
click at [55, 1] on header "muscle_training_generator Created with Pixso." at bounding box center [97, 8] width 152 height 16
click at [63, 7] on span "muscle_training_generator" at bounding box center [57, 8] width 64 height 7
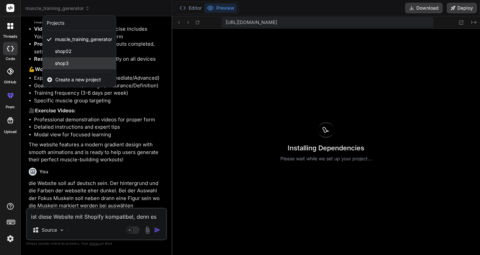
click at [66, 61] on span "shop3" at bounding box center [62, 63] width 14 height 7
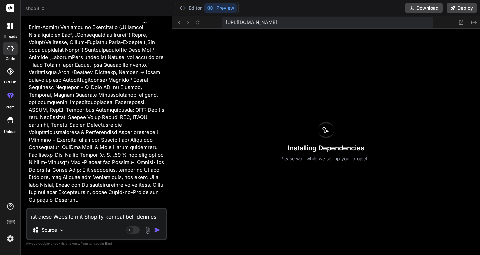
scroll to position [180, 0]
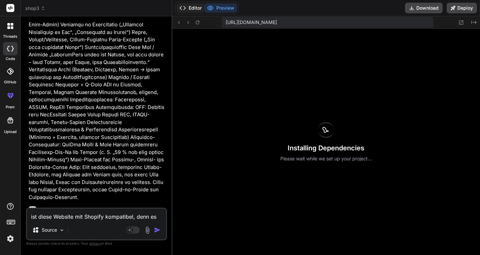
click at [189, 11] on button "Editor" at bounding box center [190, 7] width 28 height 9
